Goal: Book appointment/travel/reservation

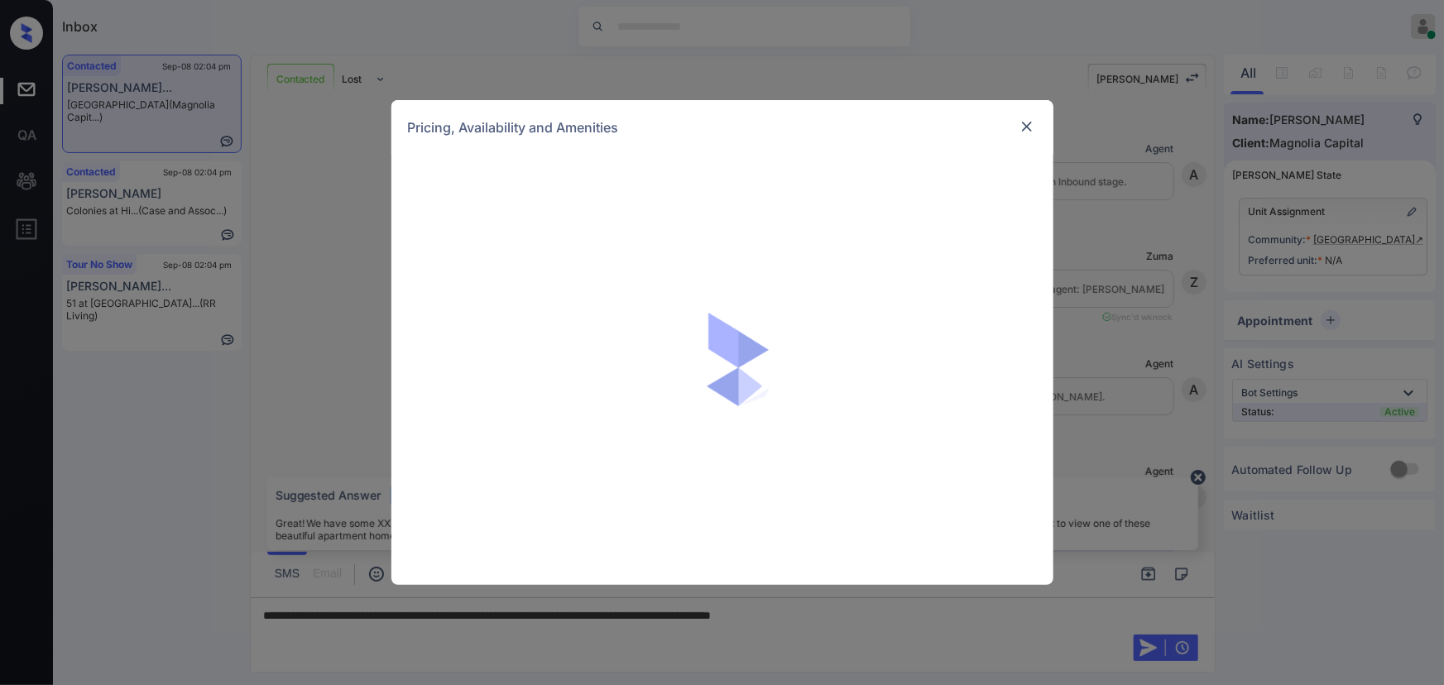
scroll to position [1186, 0]
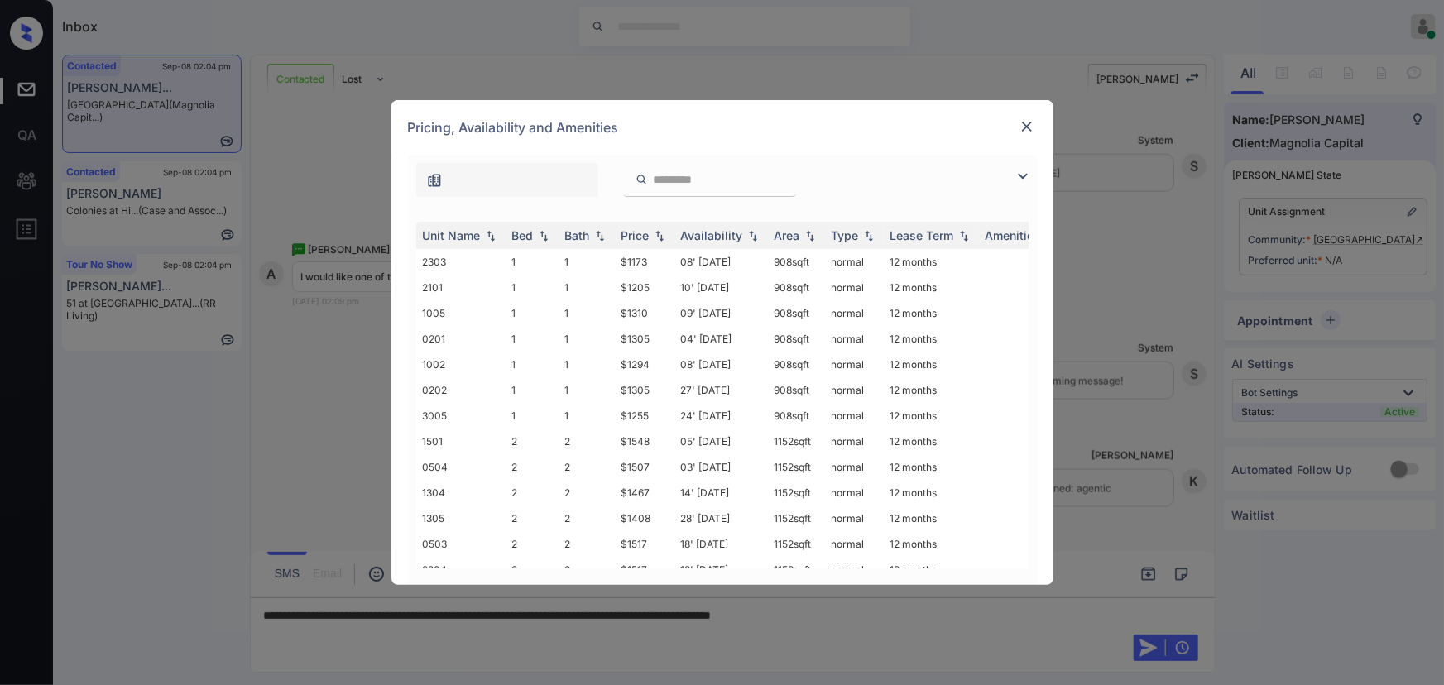
drag, startPoint x: 1019, startPoint y: 177, endPoint x: 1005, endPoint y: 179, distance: 15.0
click at [1020, 177] on img at bounding box center [1023, 176] width 20 height 20
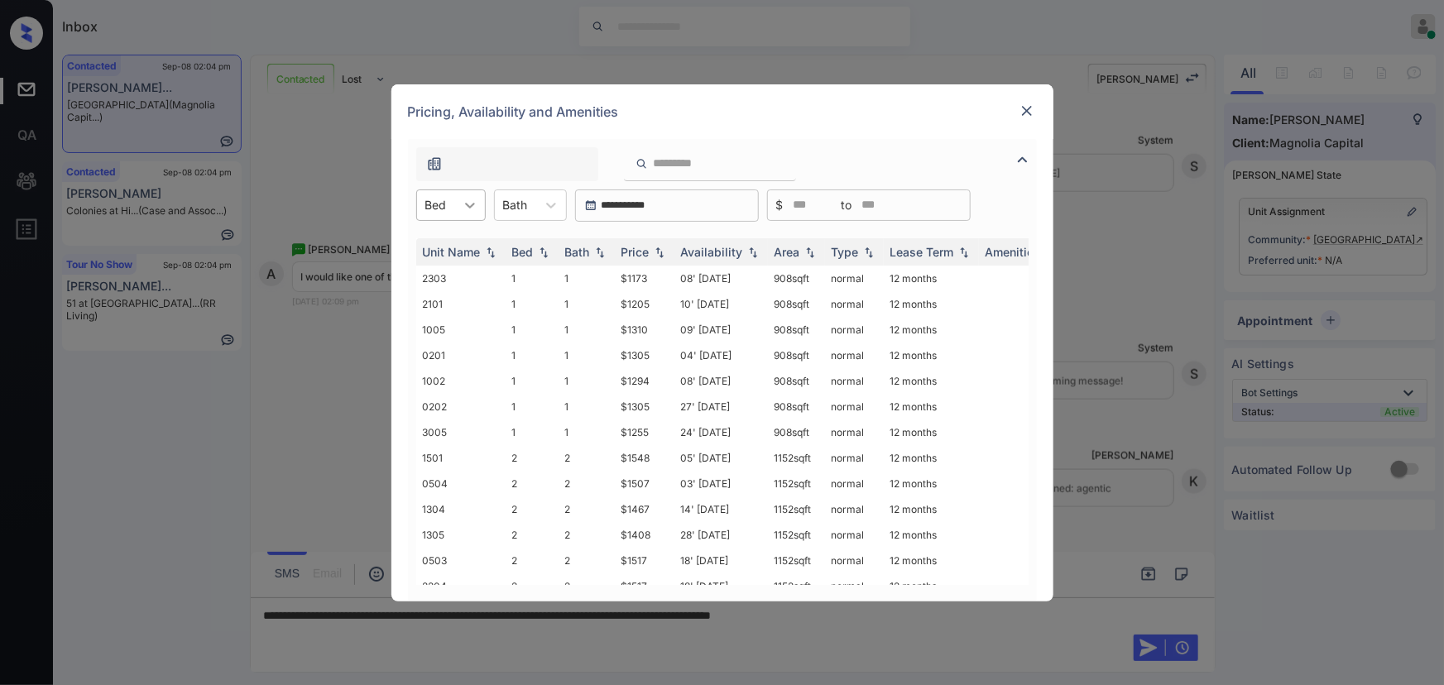
click at [458, 201] on div at bounding box center [470, 205] width 30 height 30
click at [435, 278] on div "2" at bounding box center [451, 276] width 70 height 30
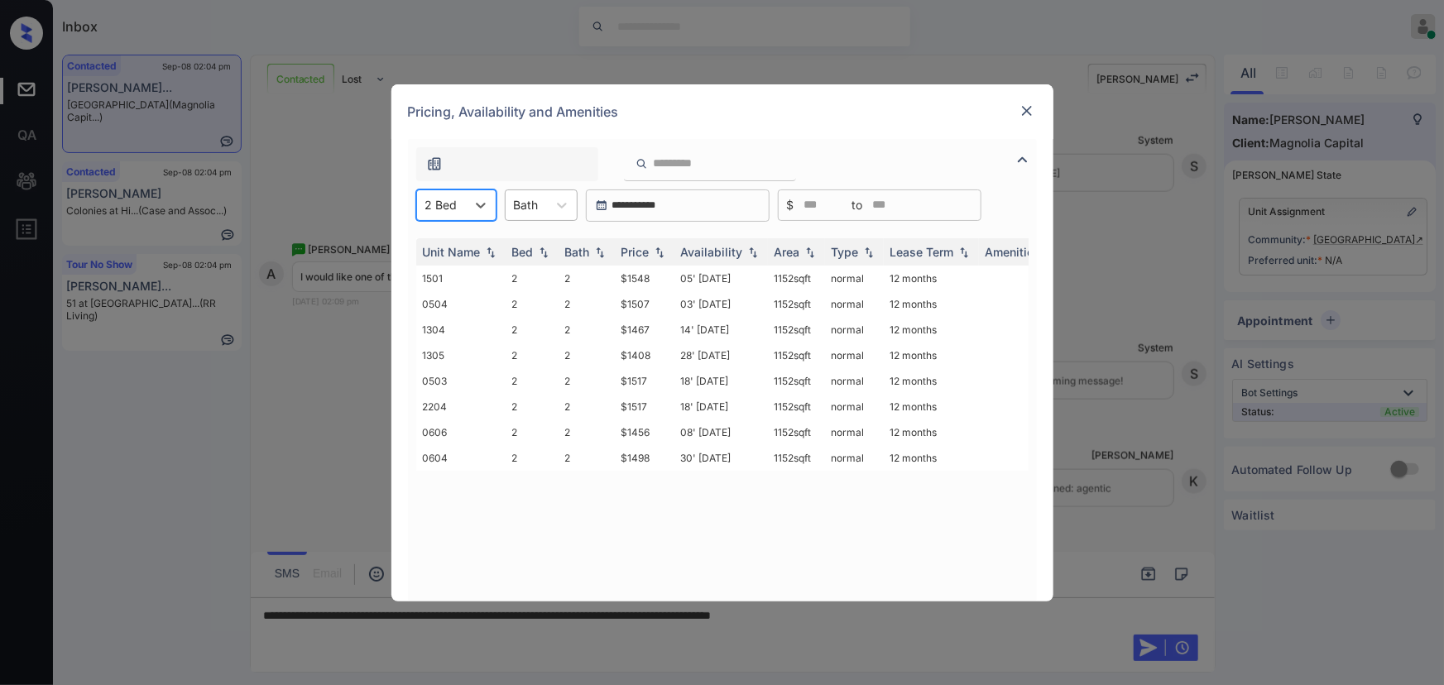
click at [545, 207] on div "Bath" at bounding box center [526, 205] width 41 height 24
click at [524, 276] on div "2" at bounding box center [541, 276] width 73 height 30
click at [664, 251] on img at bounding box center [659, 252] width 17 height 12
copy td "1152 sqft"
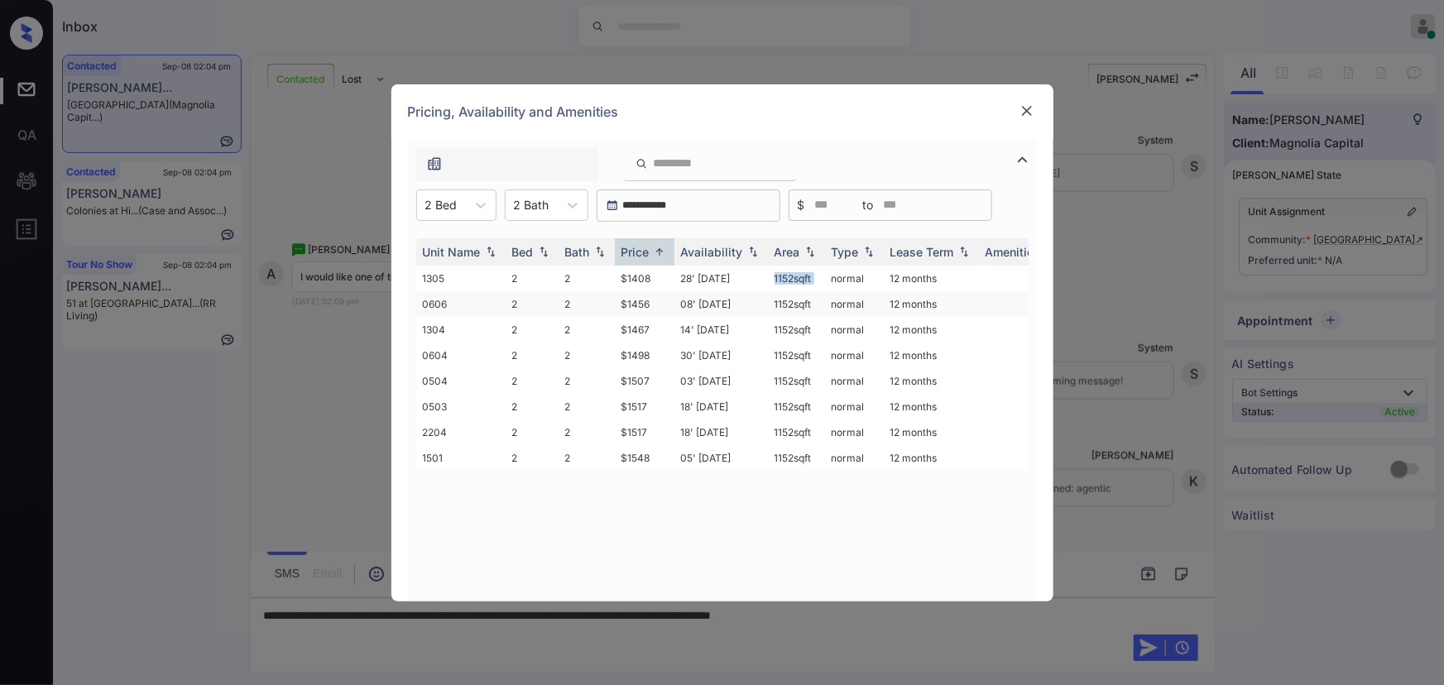
drag, startPoint x: 817, startPoint y: 281, endPoint x: 664, endPoint y: 297, distance: 153.9
click at [766, 281] on tr "1305 2 2 $1408 28' [DATE] sqft normal 12 months" at bounding box center [848, 279] width 865 height 26
click at [627, 283] on td "$1408" at bounding box center [645, 279] width 60 height 26
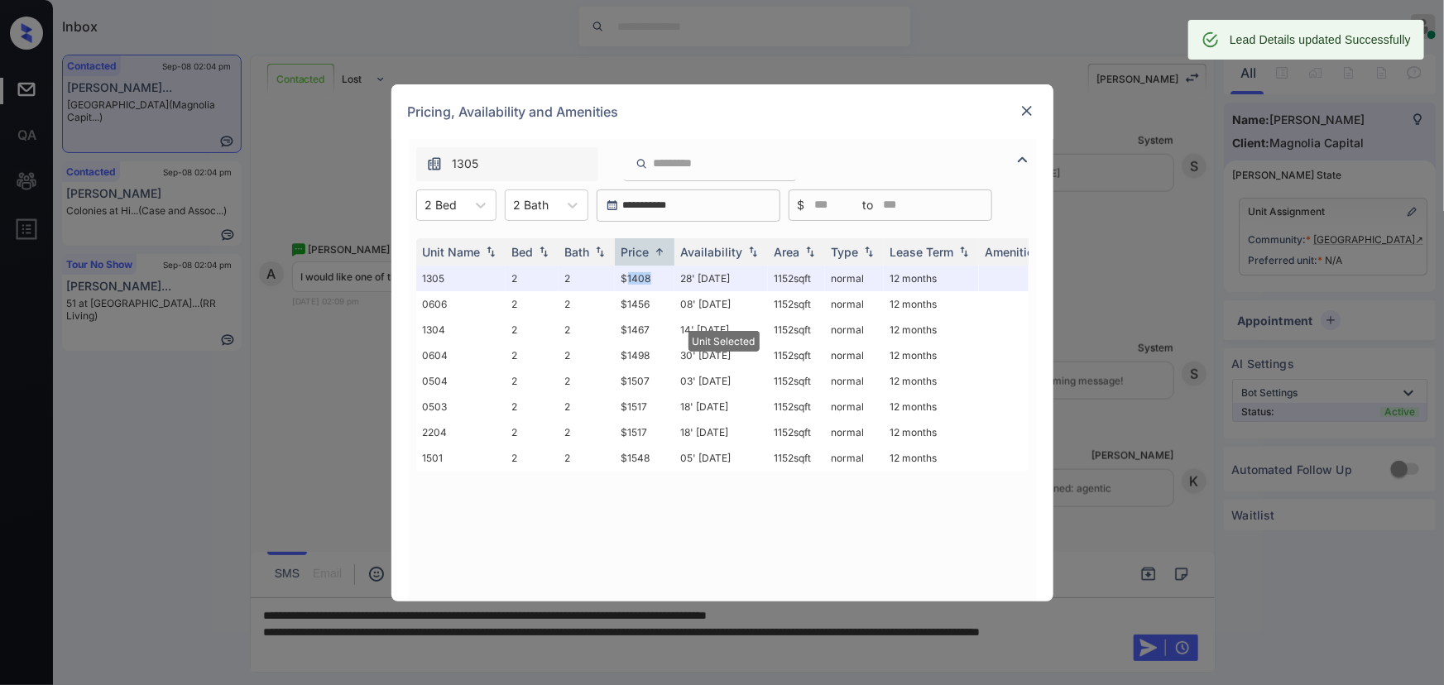
click at [1021, 110] on img at bounding box center [1027, 111] width 17 height 17
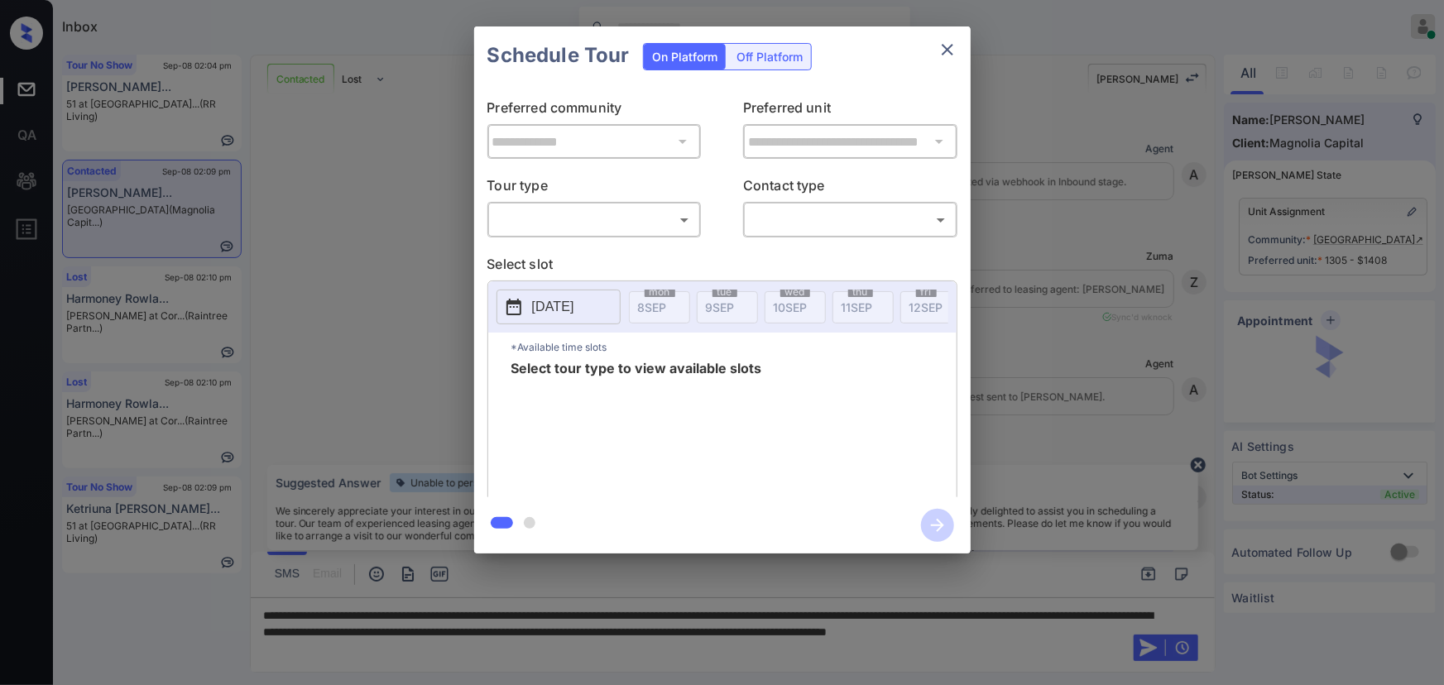
scroll to position [1186, 0]
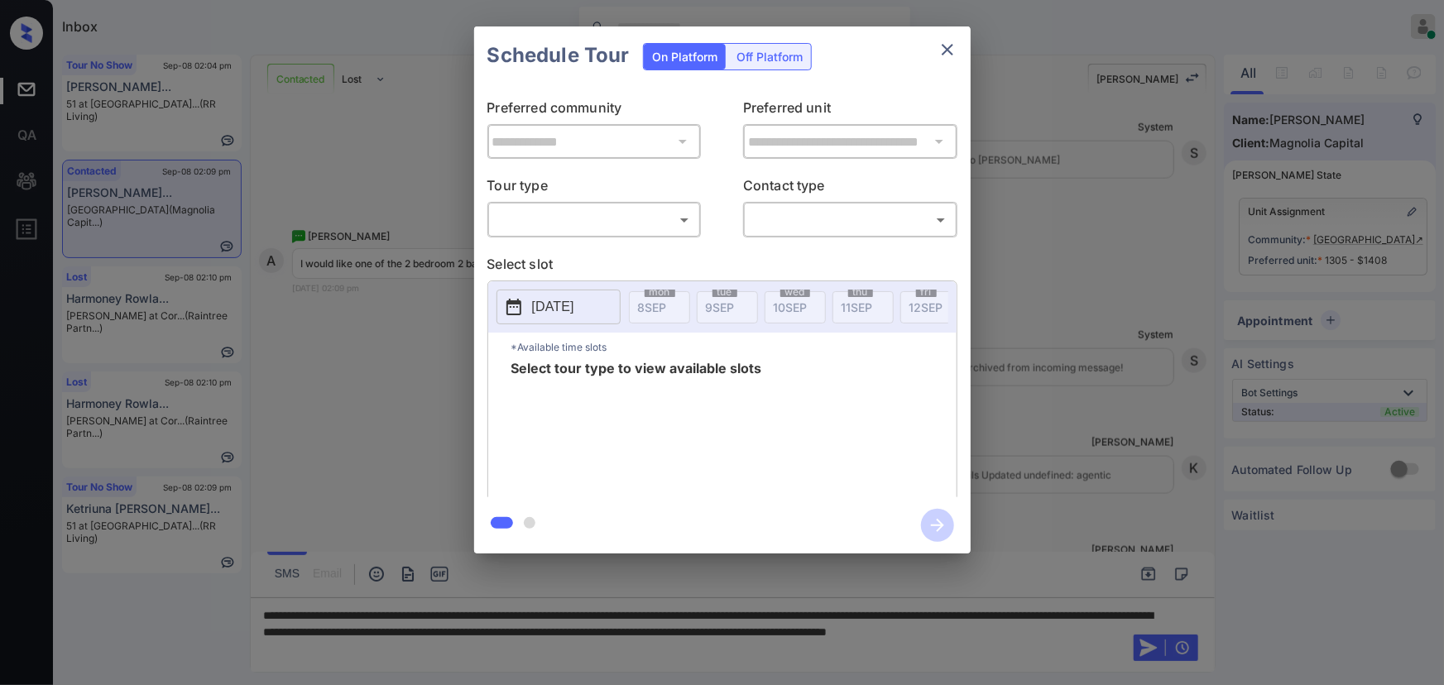
click at [569, 222] on body "Inbox Kenneth Umali Online Set yourself offline Set yourself on break Profile S…" at bounding box center [722, 342] width 1444 height 685
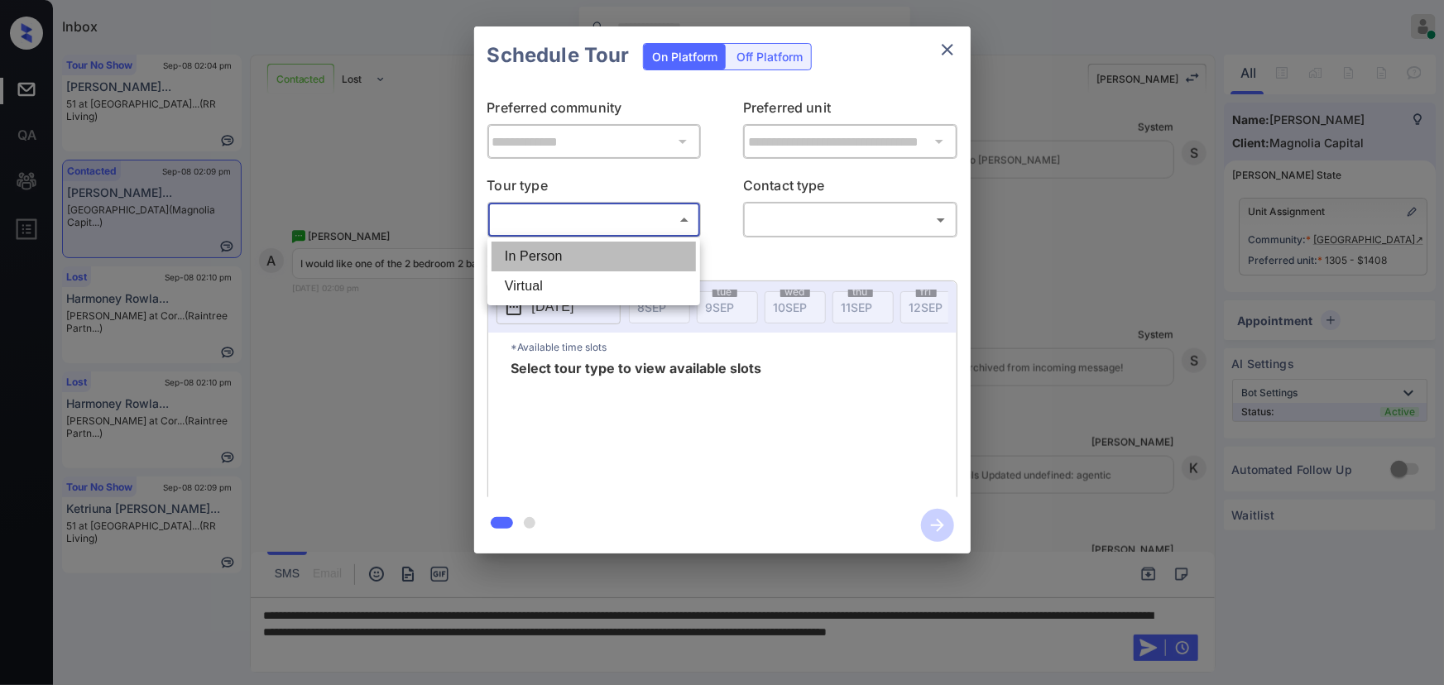
click at [559, 248] on li "In Person" at bounding box center [594, 257] width 204 height 30
type input "********"
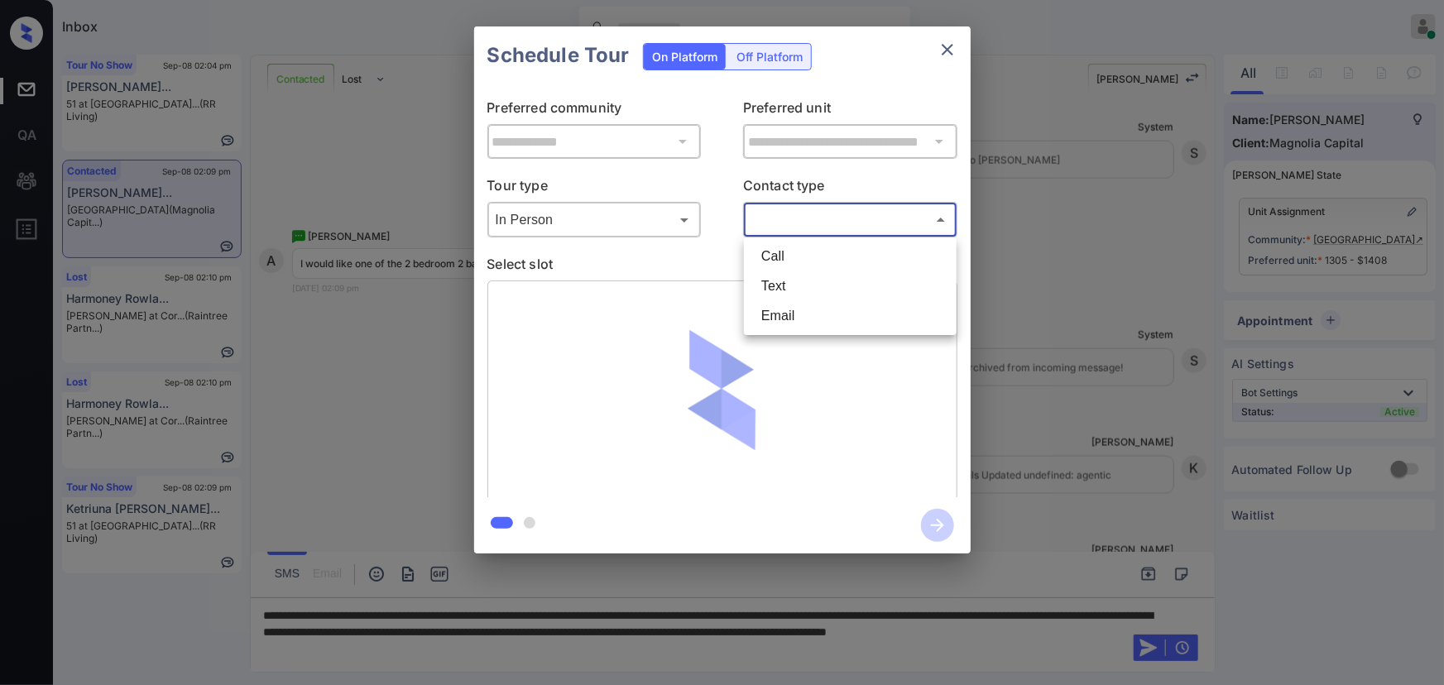
drag, startPoint x: 765, startPoint y: 221, endPoint x: 788, endPoint y: 241, distance: 29.9
click at [770, 221] on body "Inbox Kenneth Umali Online Set yourself offline Set yourself on break Profile S…" at bounding box center [722, 342] width 1444 height 685
click at [786, 290] on li "Text" at bounding box center [850, 286] width 204 height 30
type input "****"
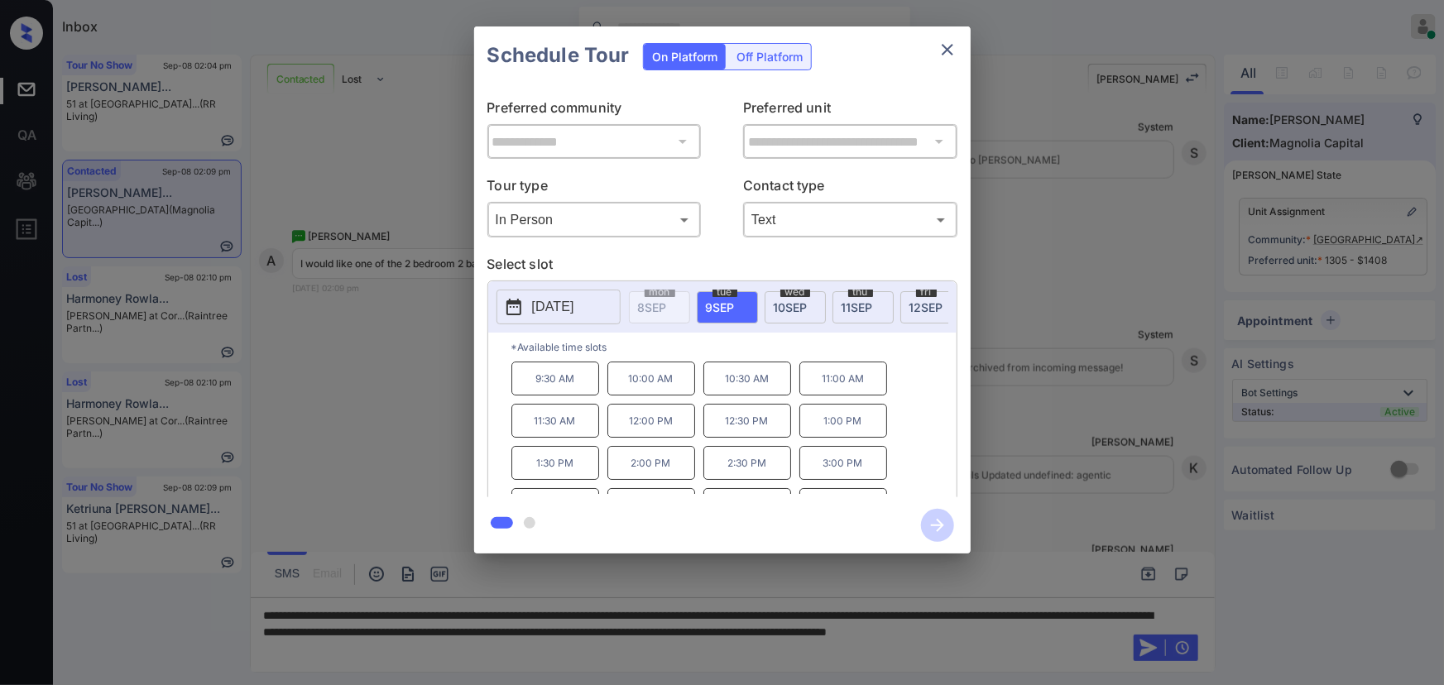
click at [726, 305] on span "9 SEP" at bounding box center [720, 307] width 29 height 14
click at [781, 306] on span "10 SEP" at bounding box center [791, 307] width 34 height 14
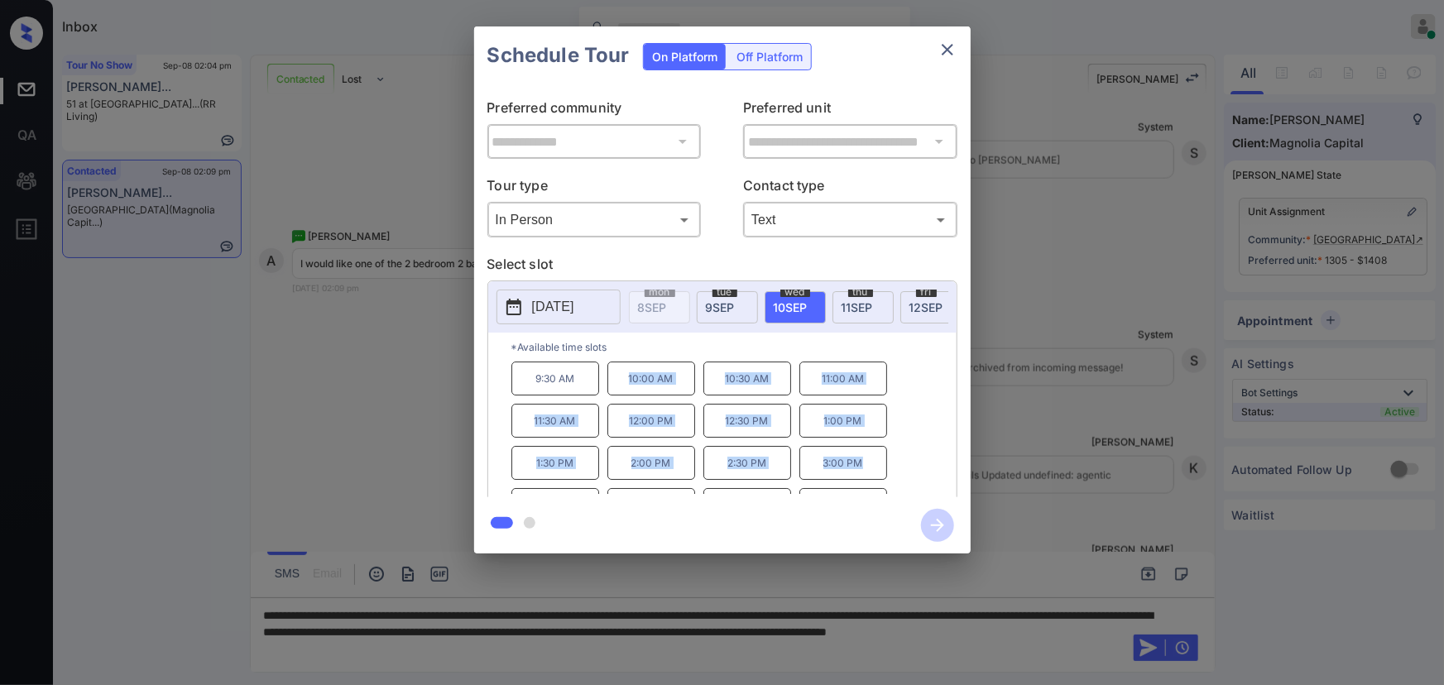
copy div "10:00 AM 10:30 AM 11:00 AM 11:30 AM 12:00 PM 12:30 PM 1:00 PM 1:30 PM 2:00 PM 2…"
drag, startPoint x: 861, startPoint y: 471, endPoint x: 621, endPoint y: 376, distance: 258.1
click at [621, 376] on div "9:30 AM 10:00 AM 10:30 AM 11:00 AM 11:30 AM 12:00 PM 12:30 PM 1:00 PM 1:30 PM 2…" at bounding box center [733, 428] width 445 height 132
click at [465, 649] on div at bounding box center [722, 342] width 1444 height 685
